Goal: Transaction & Acquisition: Book appointment/travel/reservation

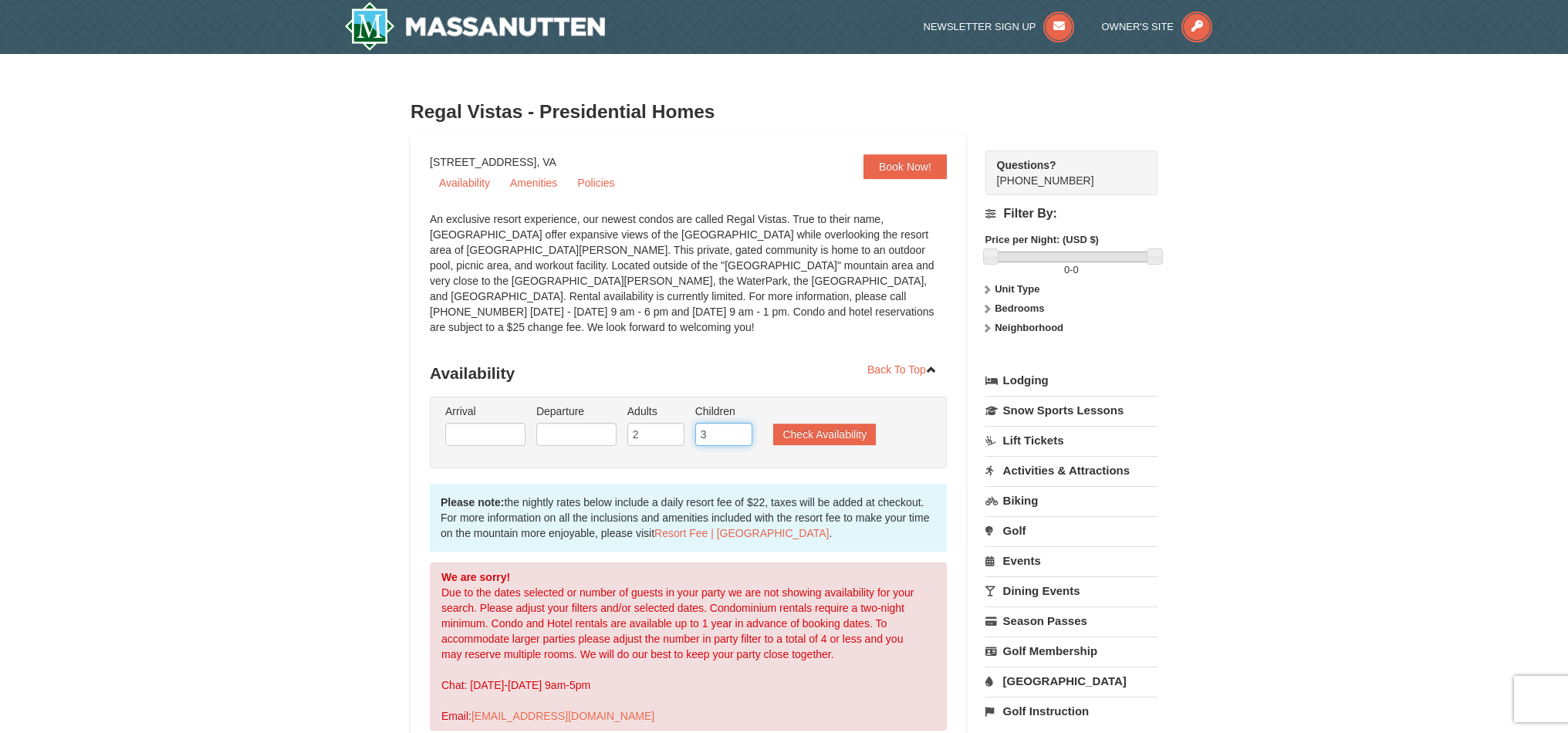
click at [721, 427] on input "3" at bounding box center [724, 434] width 57 height 23
type input "2"
click at [745, 423] on input "2" at bounding box center [724, 434] width 57 height 23
click at [812, 423] on button "Check Availability" at bounding box center [825, 434] width 103 height 22
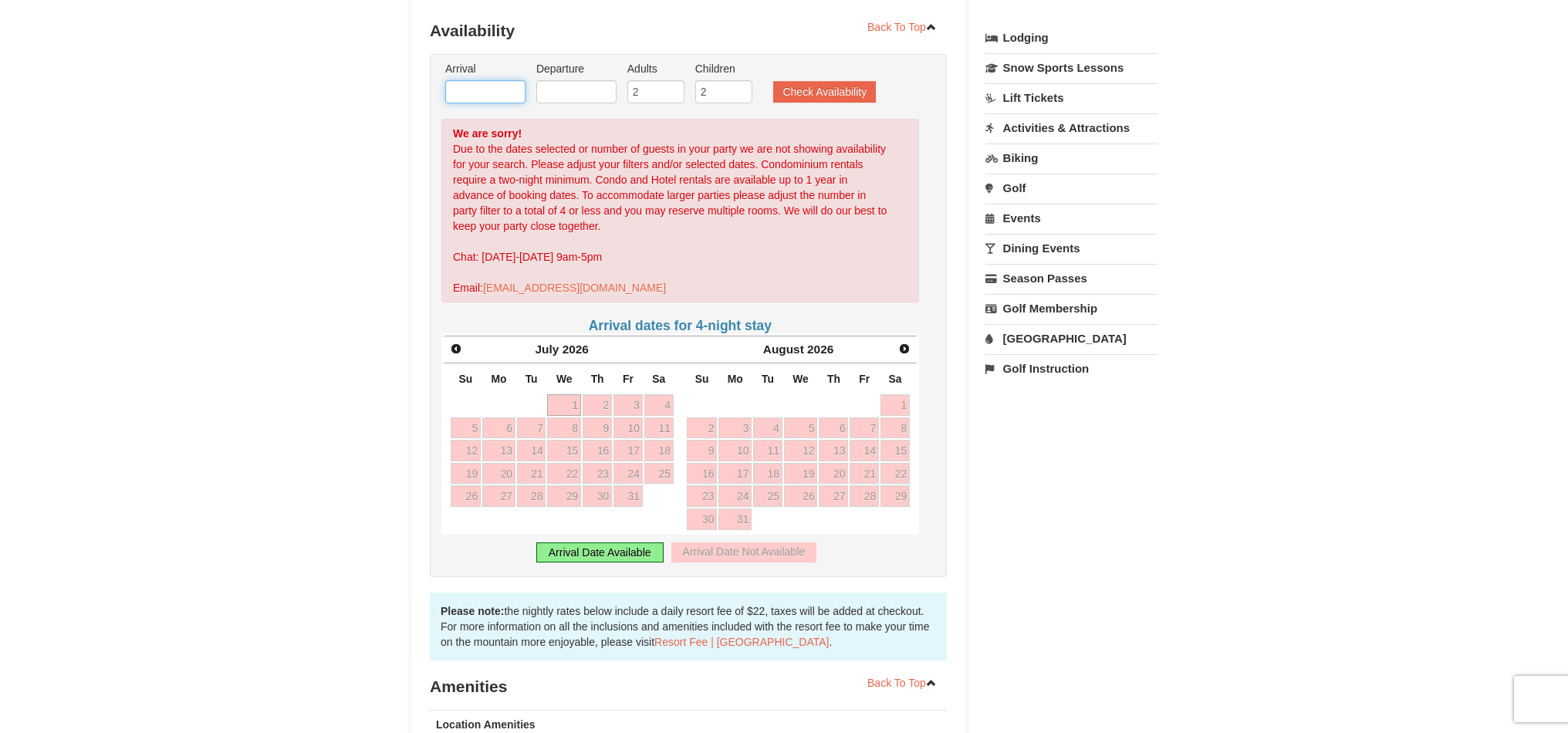
click at [500, 80] on input "text" at bounding box center [485, 92] width 80 height 23
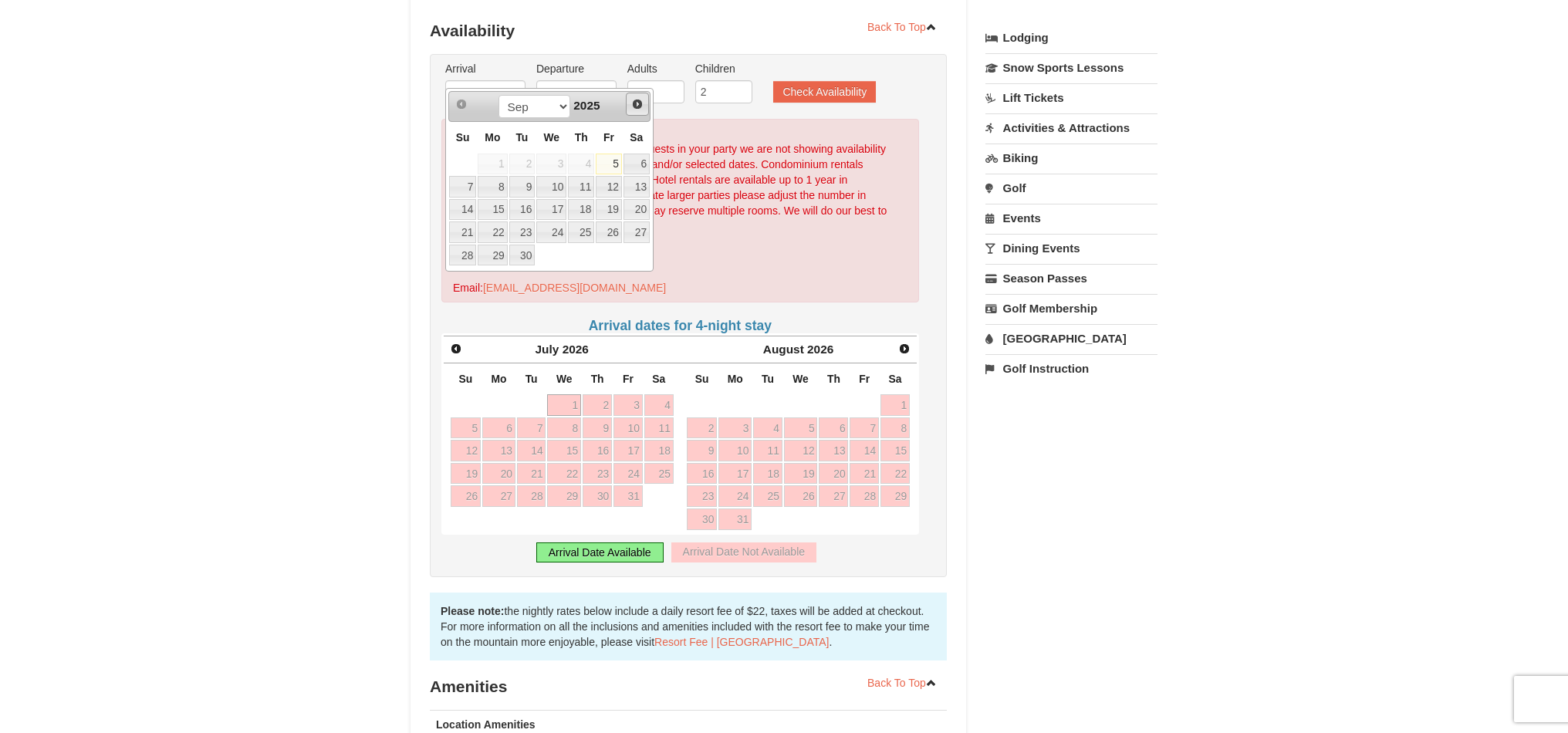
click at [638, 104] on span "Next" at bounding box center [638, 104] width 12 height 12
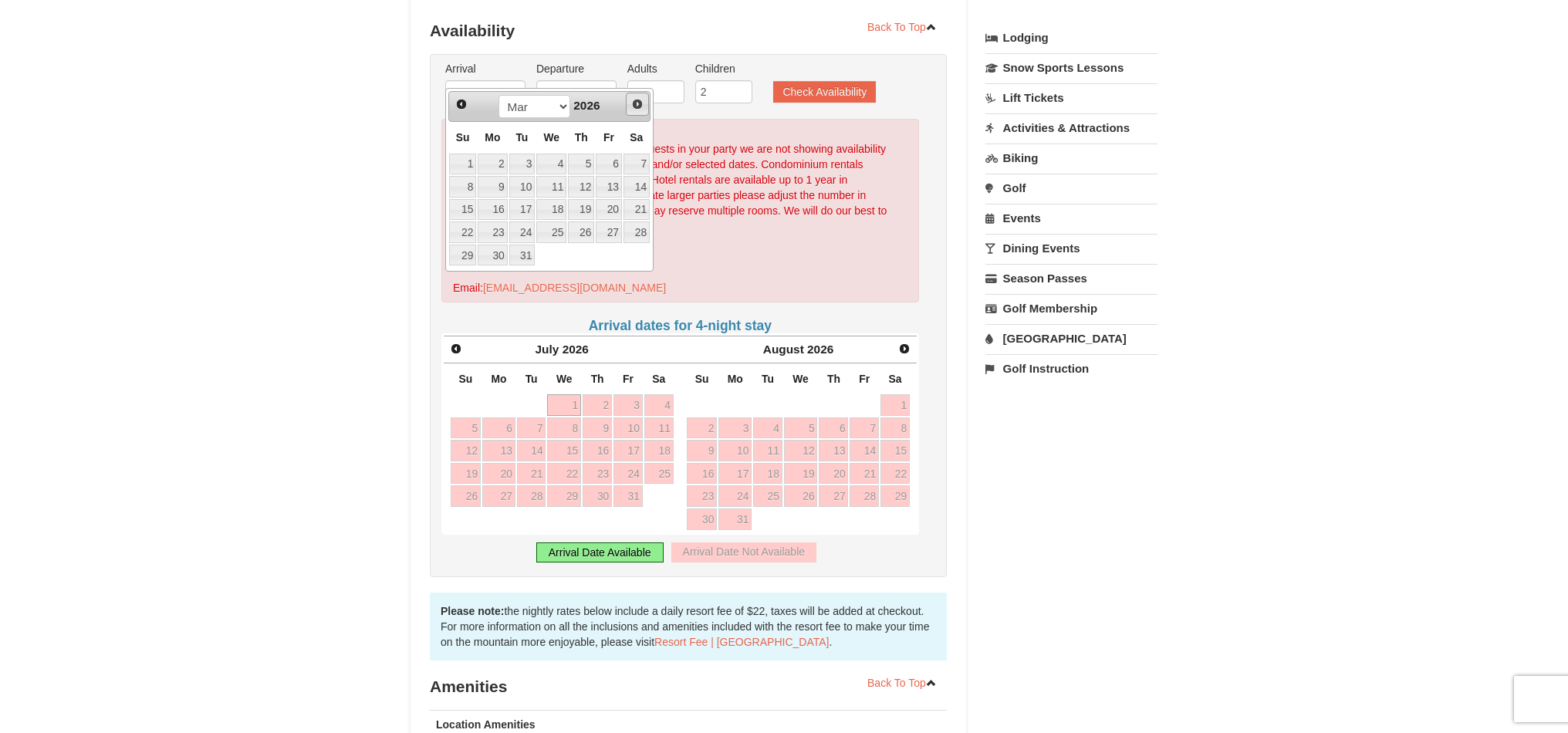
click at [638, 104] on span "Next" at bounding box center [638, 104] width 12 height 12
click at [583, 254] on link "30" at bounding box center [582, 256] width 27 height 22
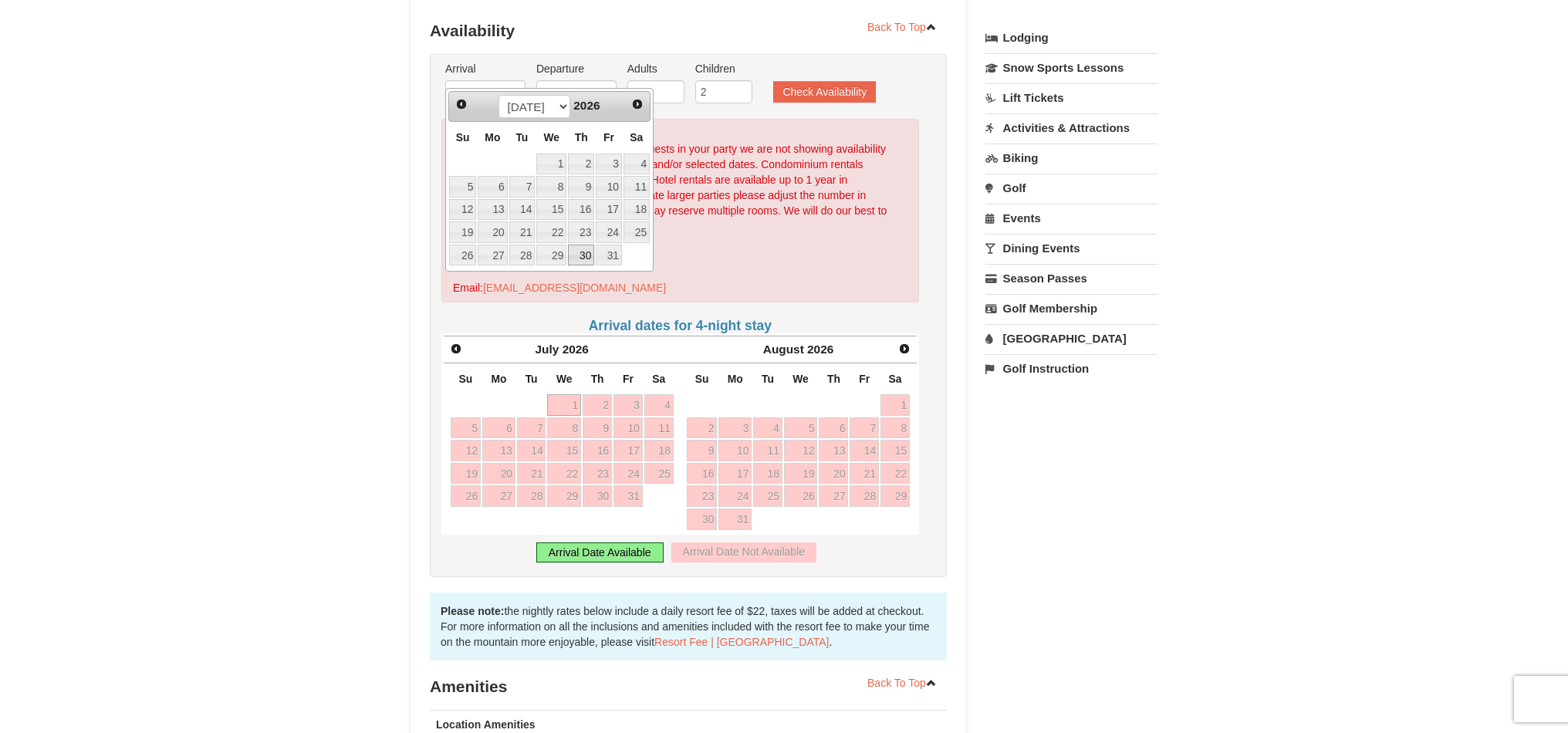
type input "[DATE]"
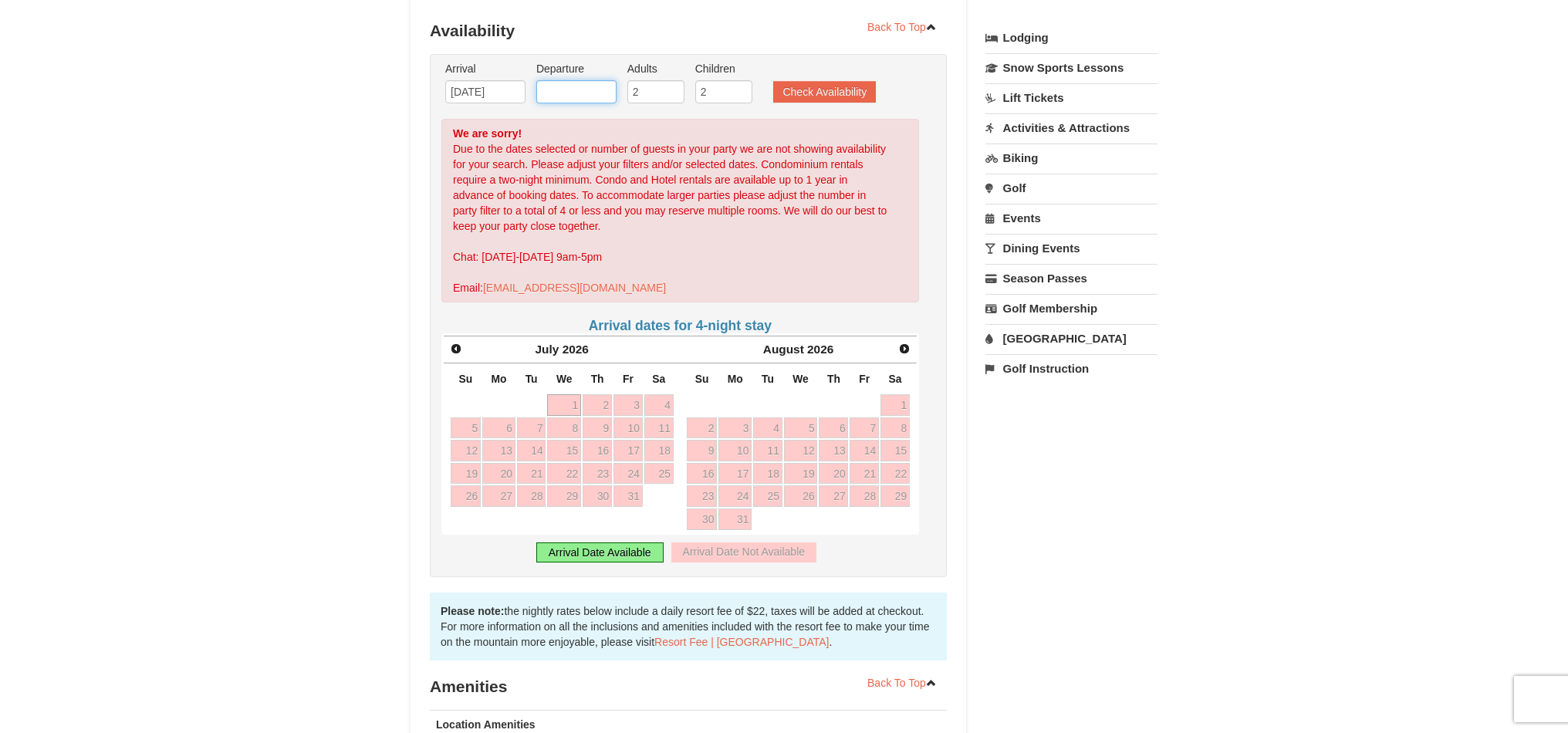
click at [559, 80] on input "text" at bounding box center [576, 92] width 80 height 23
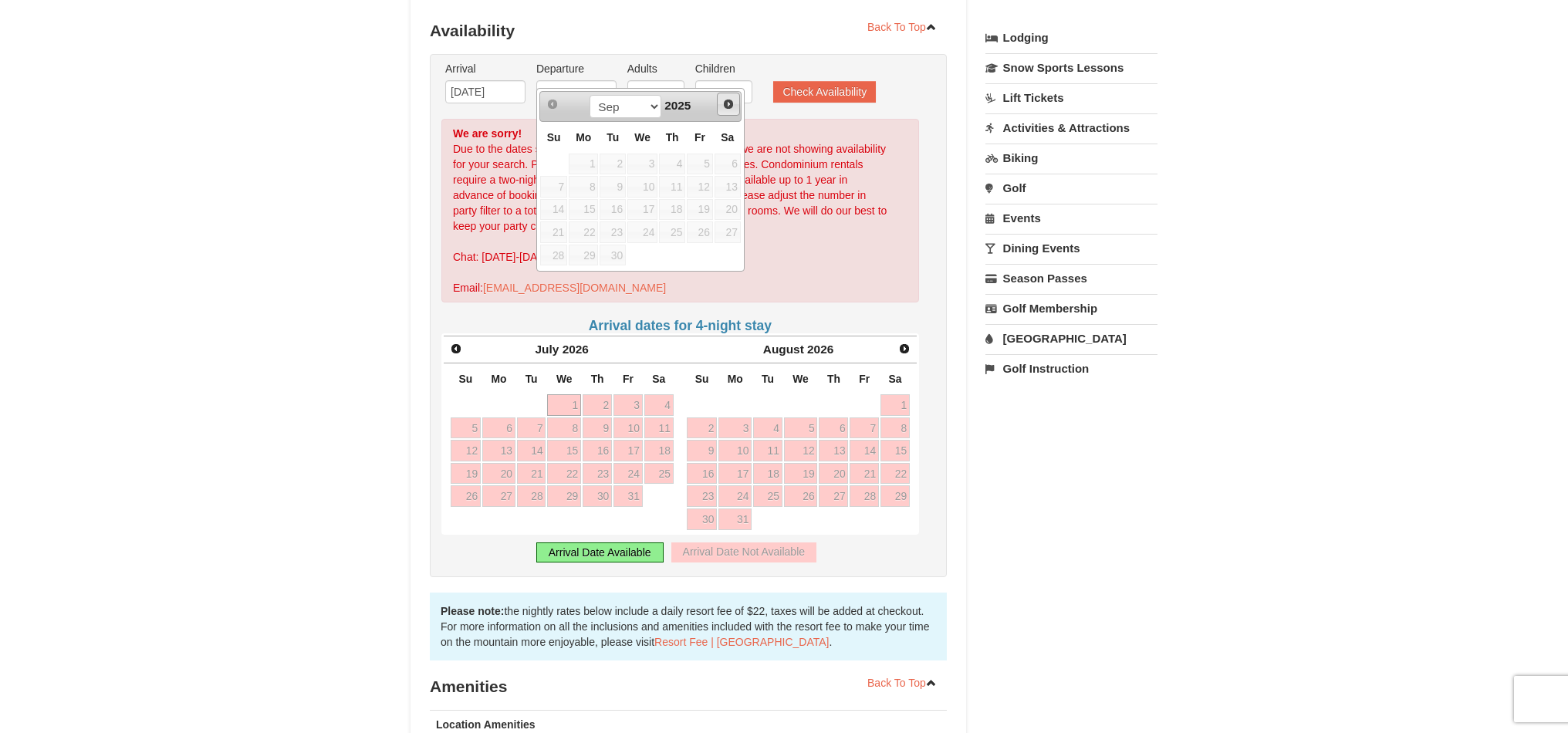
click at [724, 104] on span "Next" at bounding box center [729, 104] width 12 height 12
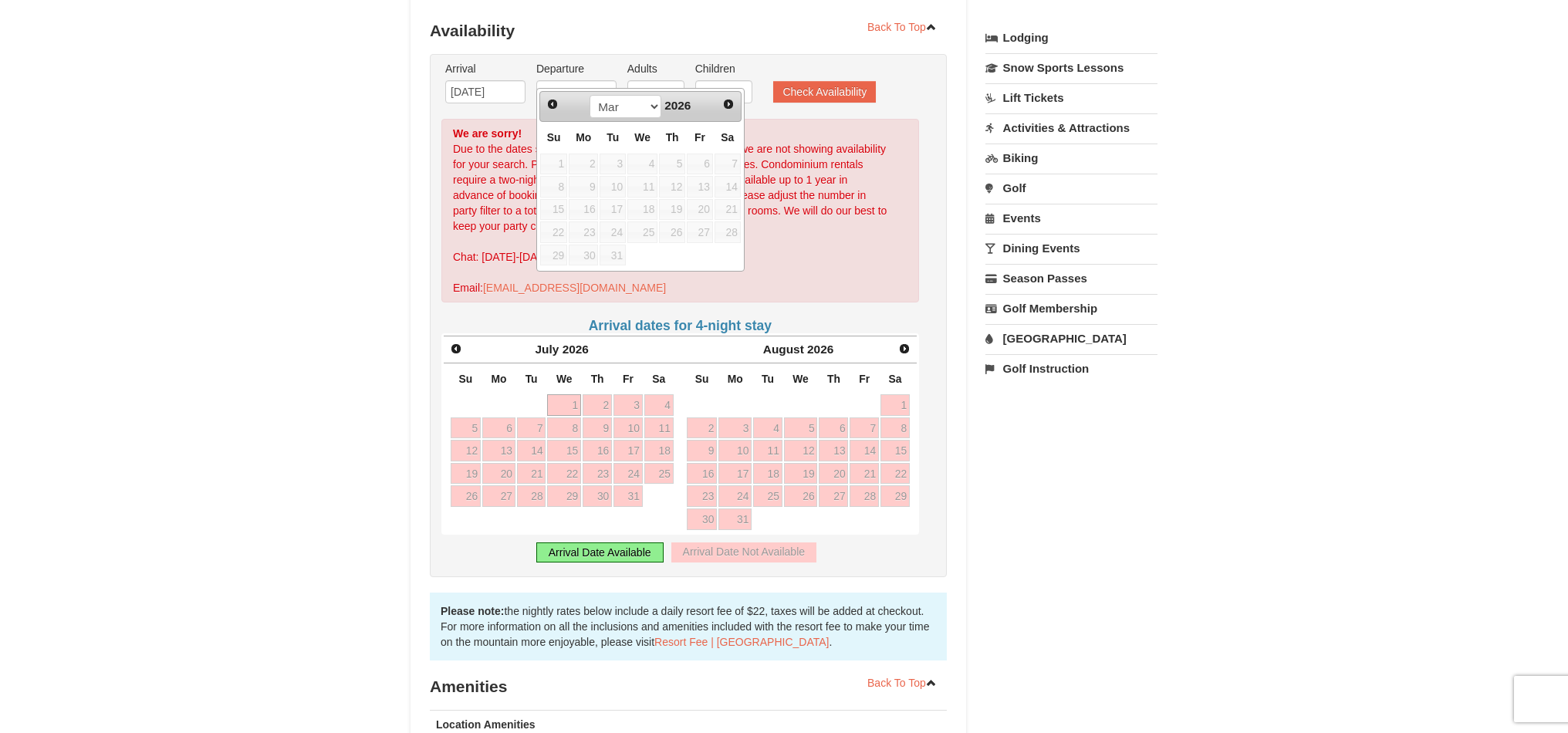
click at [724, 104] on span "Next" at bounding box center [729, 104] width 12 height 12
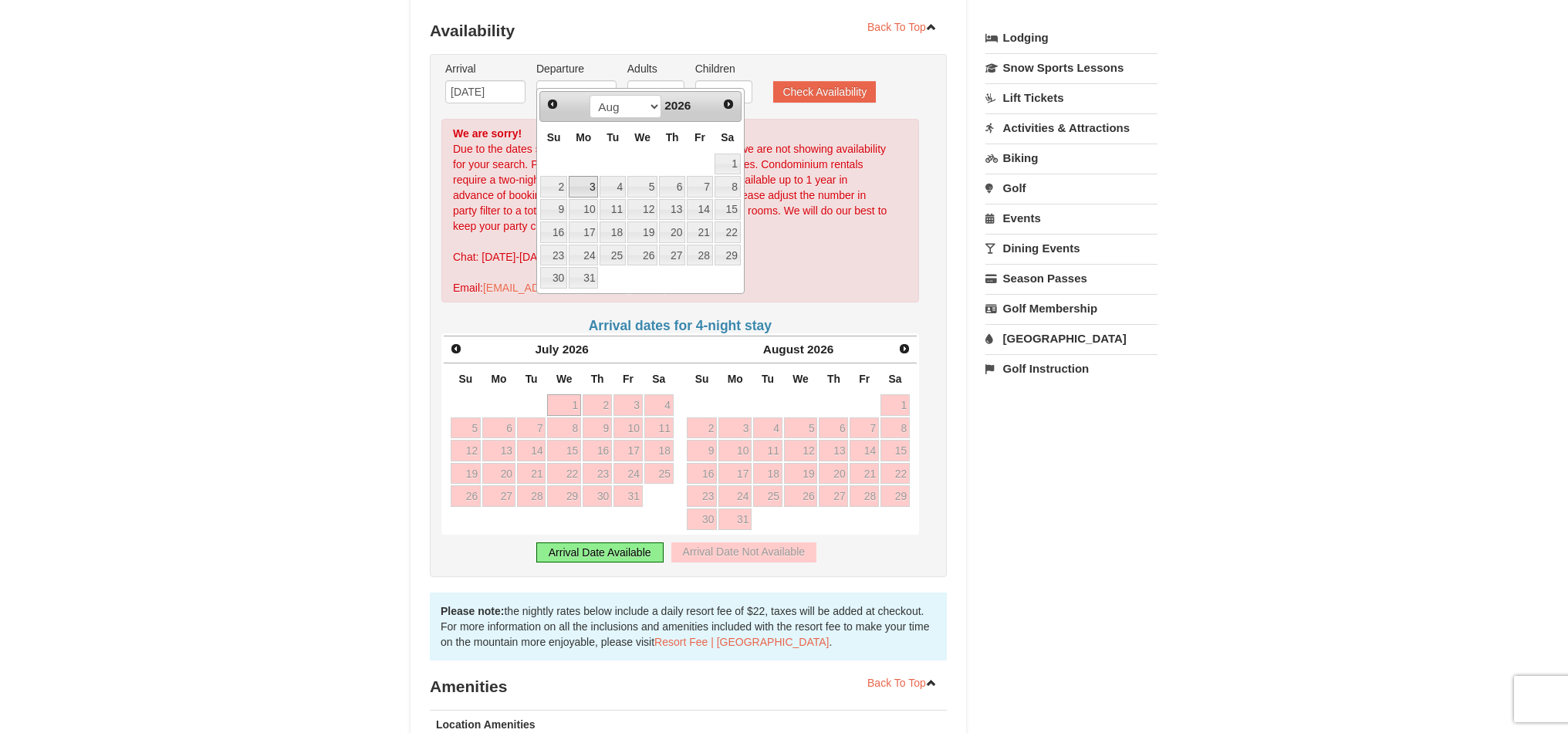
click at [577, 188] on link "3" at bounding box center [584, 187] width 30 height 22
type input "[DATE]"
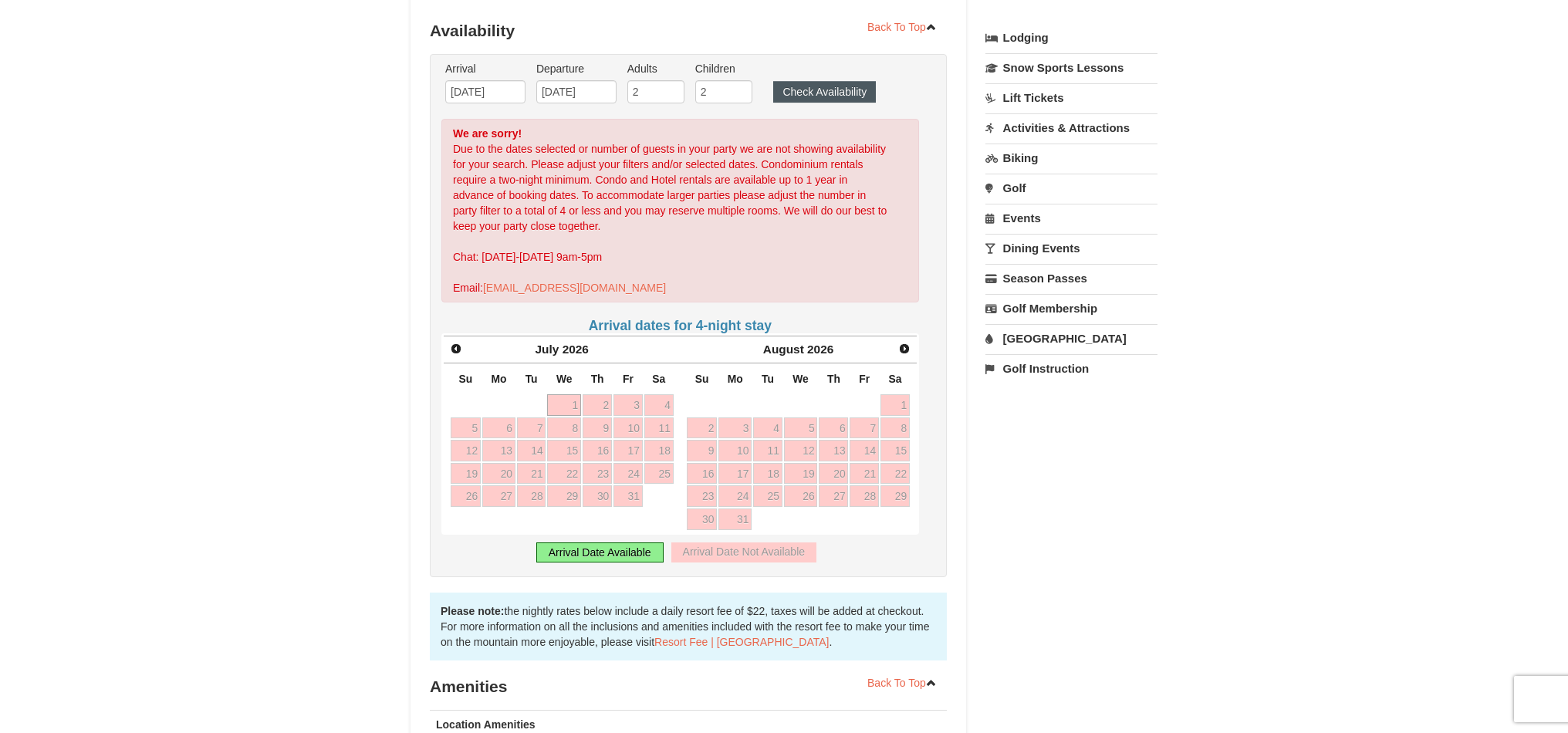
click at [785, 81] on button "Check Availability" at bounding box center [825, 92] width 103 height 22
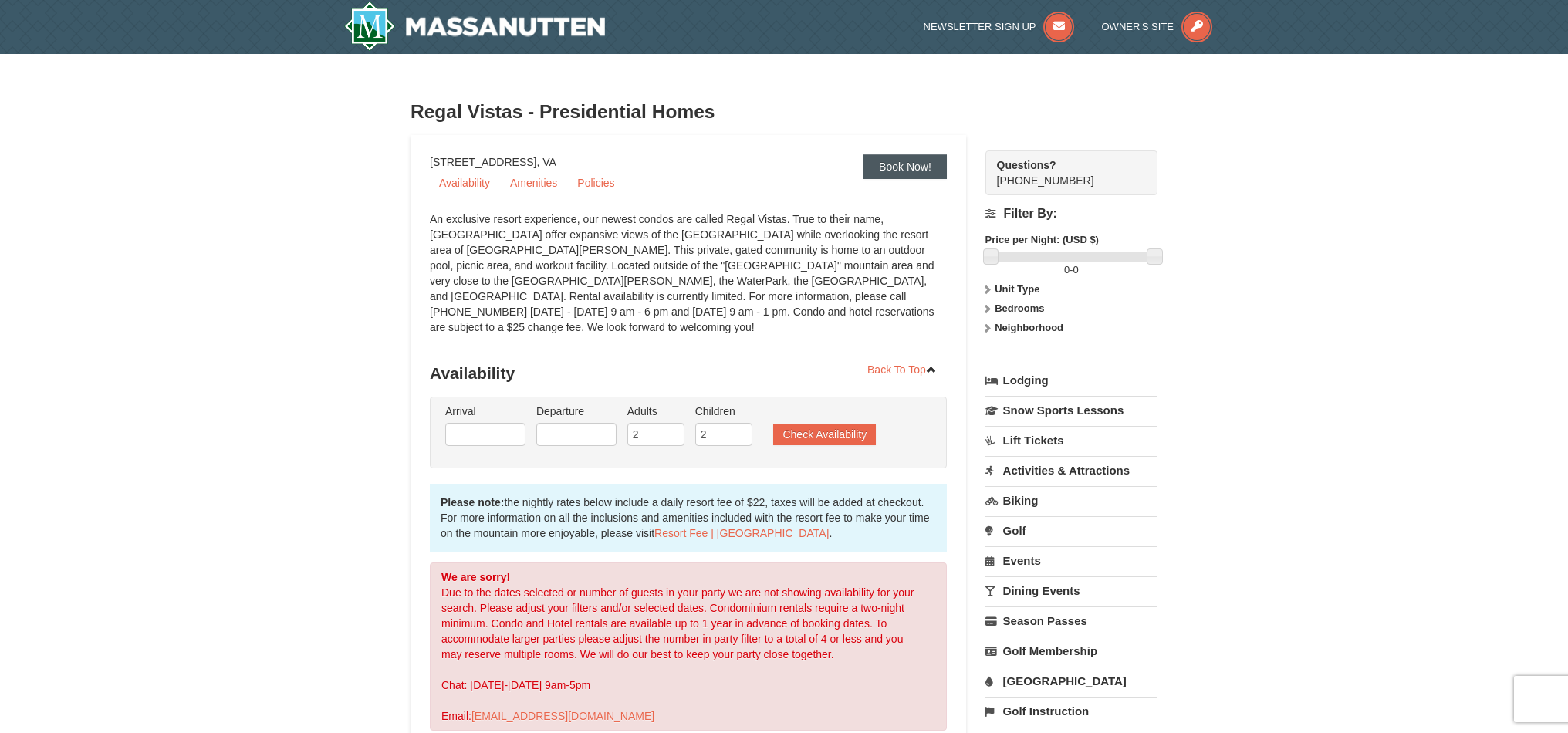
click at [897, 158] on link "Book Now!" at bounding box center [905, 167] width 83 height 25
click at [989, 310] on icon at bounding box center [987, 309] width 11 height 11
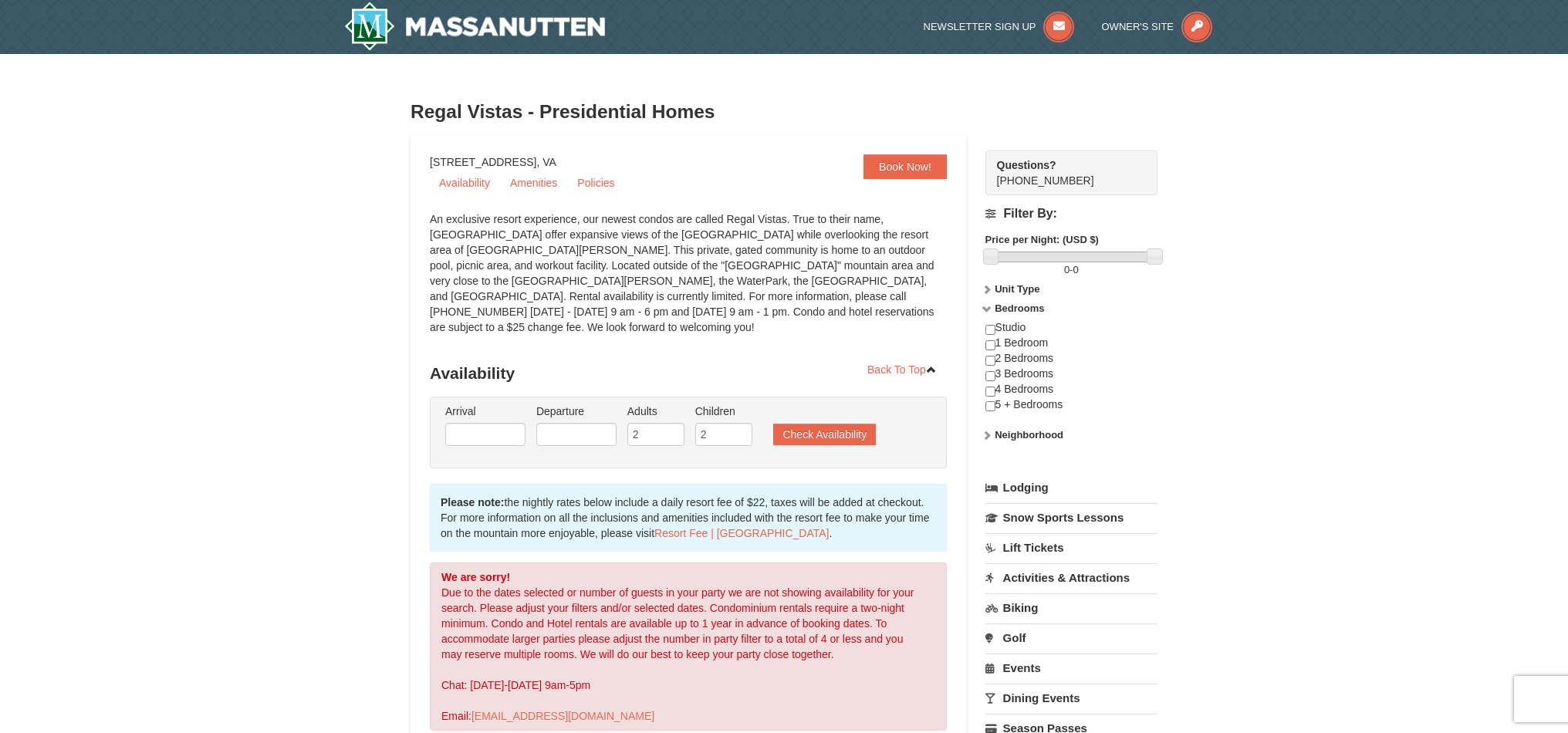
click at [991, 402] on input "checkbox" at bounding box center [990, 406] width 10 height 10
checkbox input "true"
click at [926, 157] on link "Book Now!" at bounding box center [905, 167] width 83 height 25
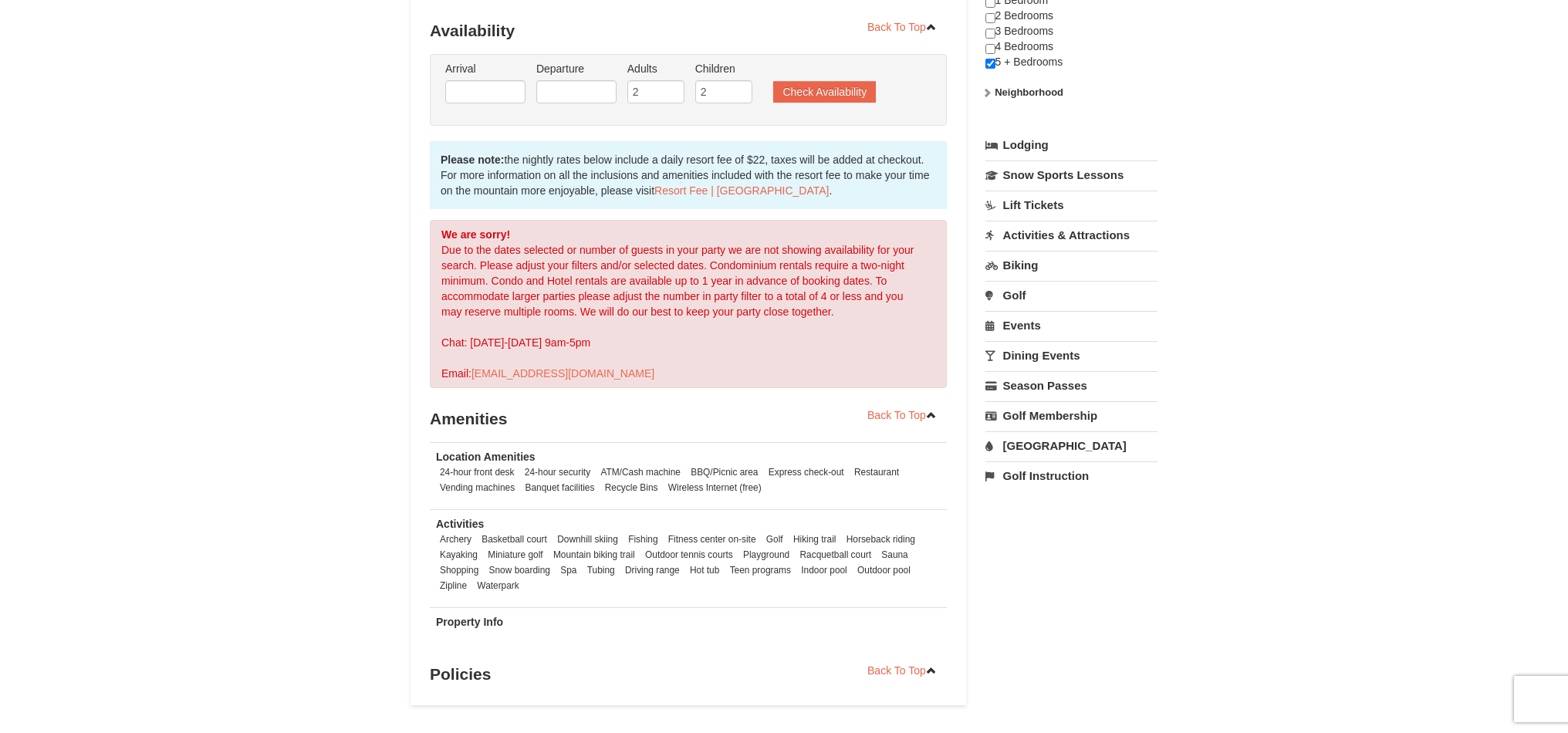
scroll to position [343, 0]
